Goal: Task Accomplishment & Management: Use online tool/utility

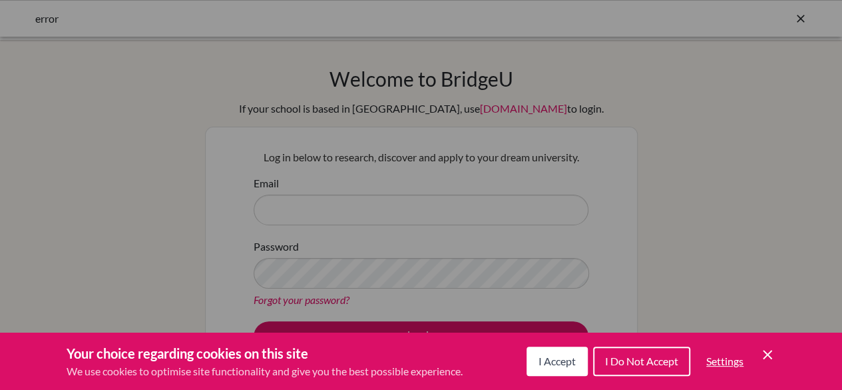
click at [549, 360] on span "I Accept" at bounding box center [557, 360] width 37 height 13
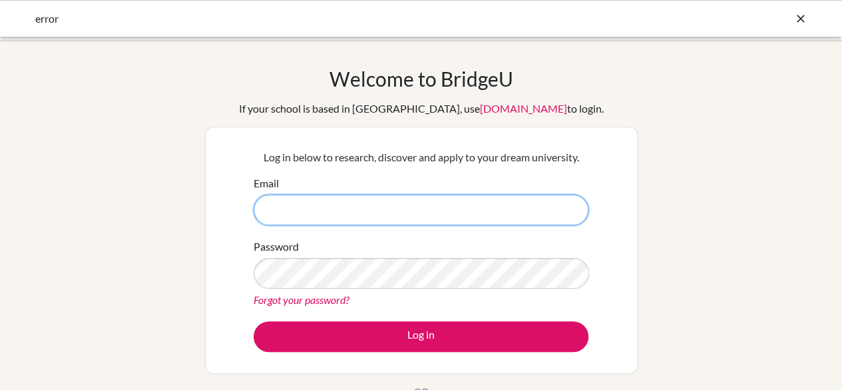
click at [329, 211] on input "Email" at bounding box center [421, 209] width 335 height 31
type input "lmsi"
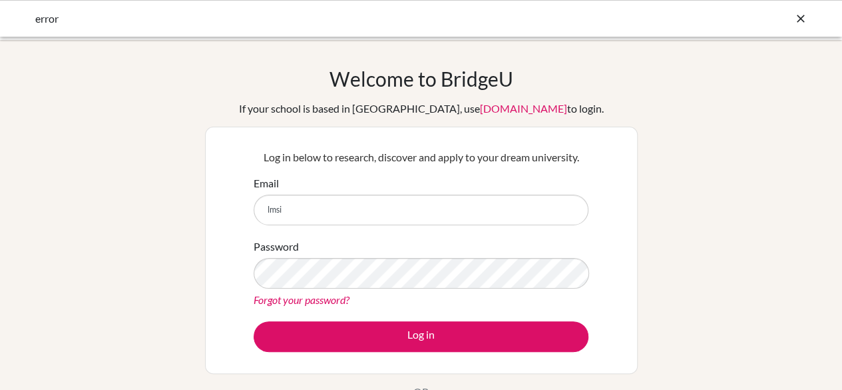
click at [312, 294] on link "Forgot your password?" at bounding box center [302, 299] width 96 height 13
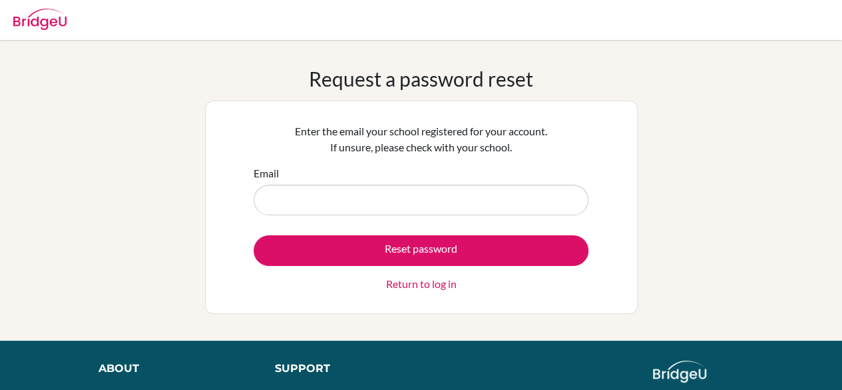
click at [308, 202] on input "Email" at bounding box center [421, 199] width 335 height 31
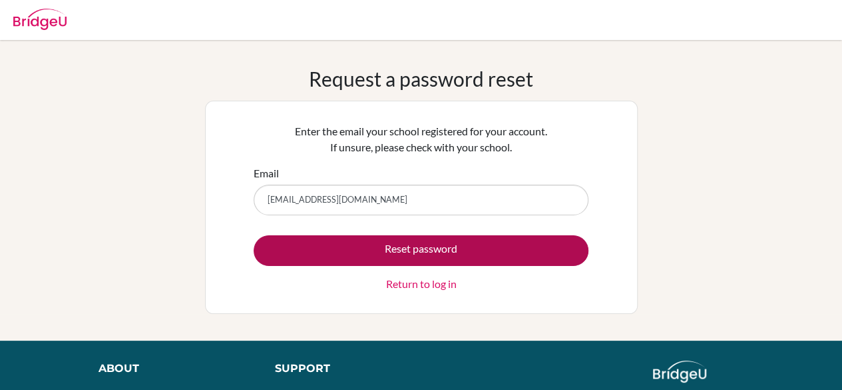
type input "lmsilva@earj.com.br"
click at [394, 247] on button "Reset password" at bounding box center [421, 250] width 335 height 31
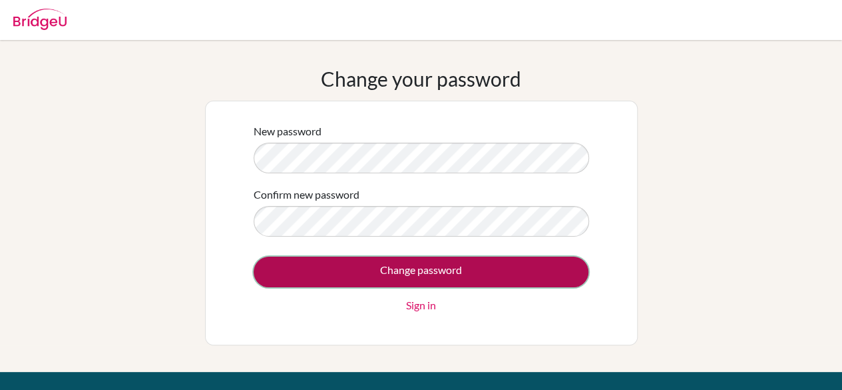
click at [364, 267] on input "Change password" at bounding box center [421, 271] width 335 height 31
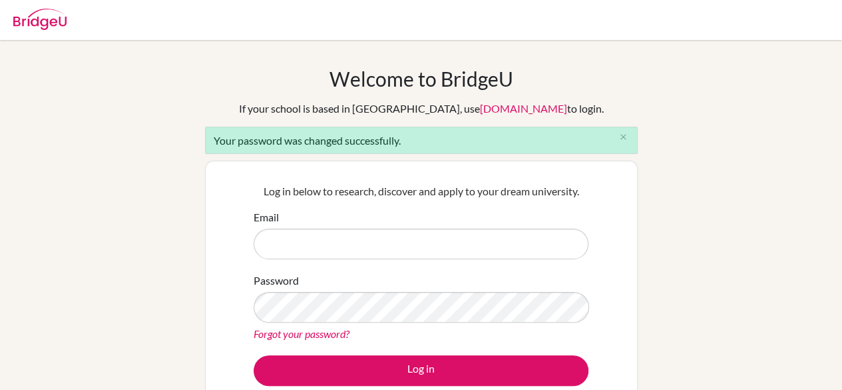
click at [330, 242] on input "Email" at bounding box center [421, 243] width 335 height 31
type input "[EMAIL_ADDRESS][DOMAIN_NAME]"
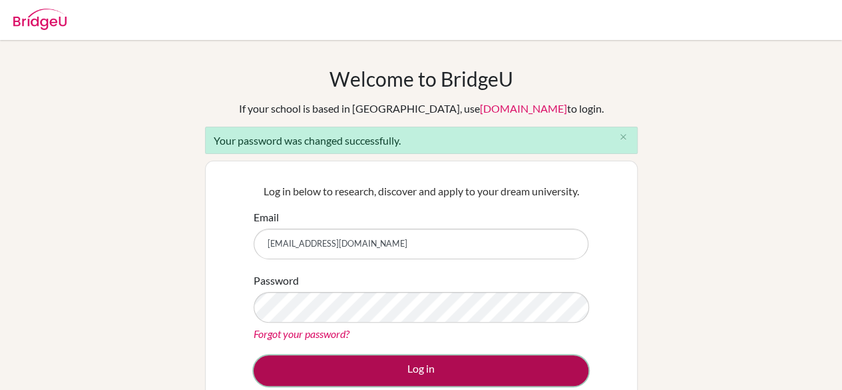
click at [379, 368] on button "Log in" at bounding box center [421, 370] width 335 height 31
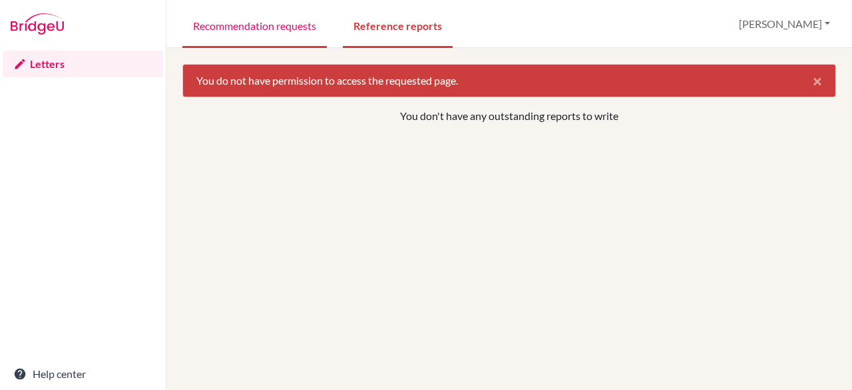
click at [247, 31] on link "Recommendation requests" at bounding box center [254, 25] width 145 height 46
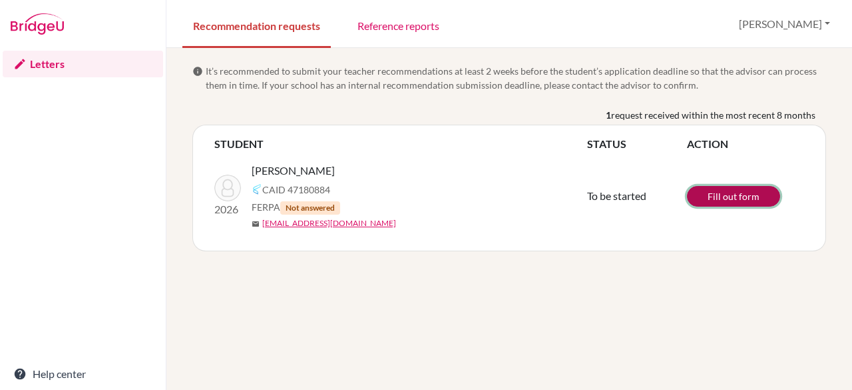
click at [728, 199] on link "Fill out form" at bounding box center [733, 196] width 93 height 21
